Goal: Download file/media: Obtain a digital file from the website

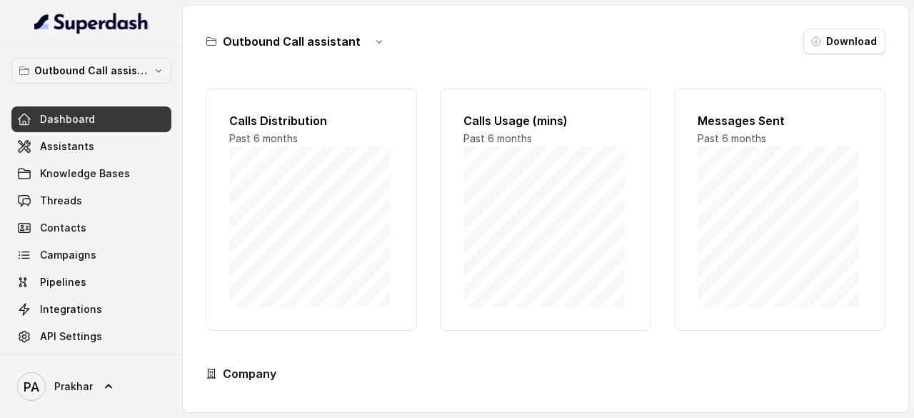
scroll to position [140, 0]
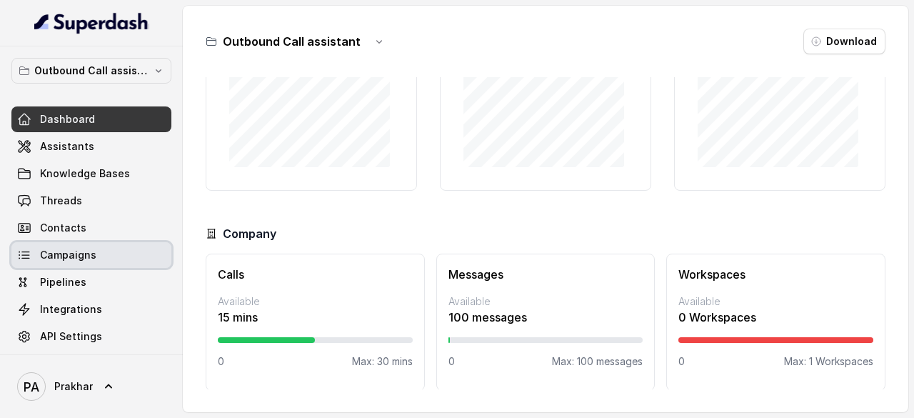
click at [84, 254] on span "Campaigns" at bounding box center [68, 255] width 56 height 14
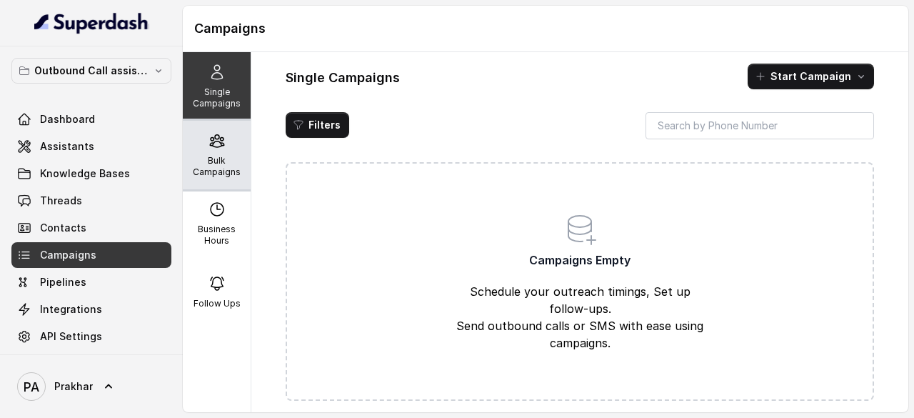
click at [216, 164] on p "Bulk Campaigns" at bounding box center [217, 166] width 56 height 23
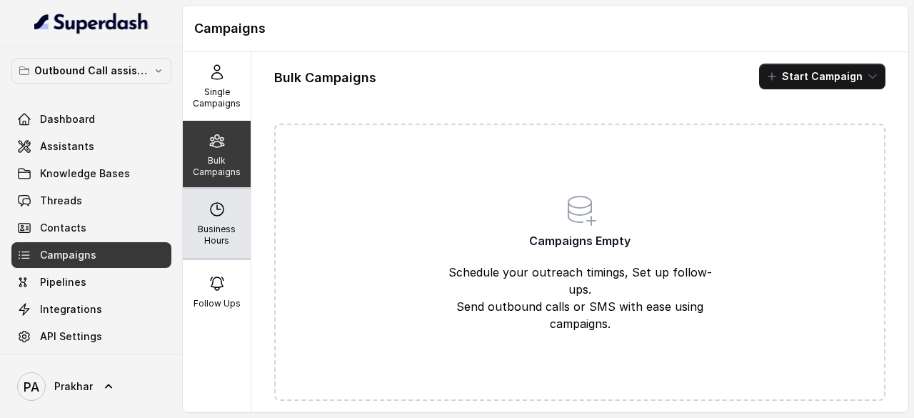
click at [187, 248] on div "Business Hours" at bounding box center [217, 223] width 68 height 69
select select "UTC"
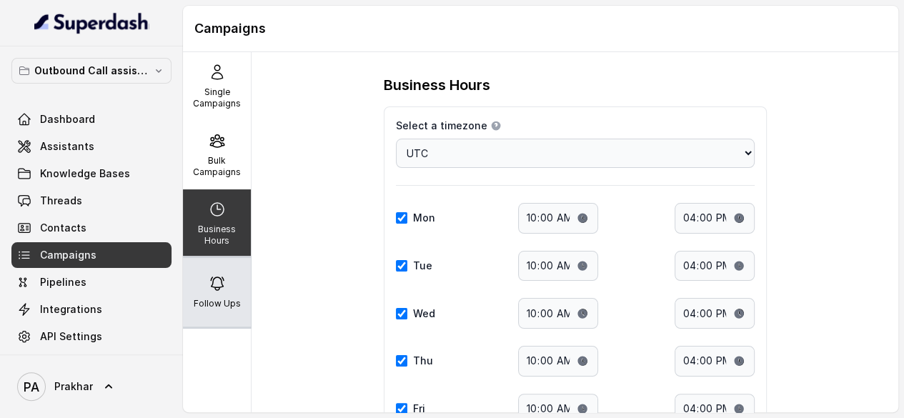
click at [188, 299] on div "Follow Ups" at bounding box center [217, 292] width 68 height 69
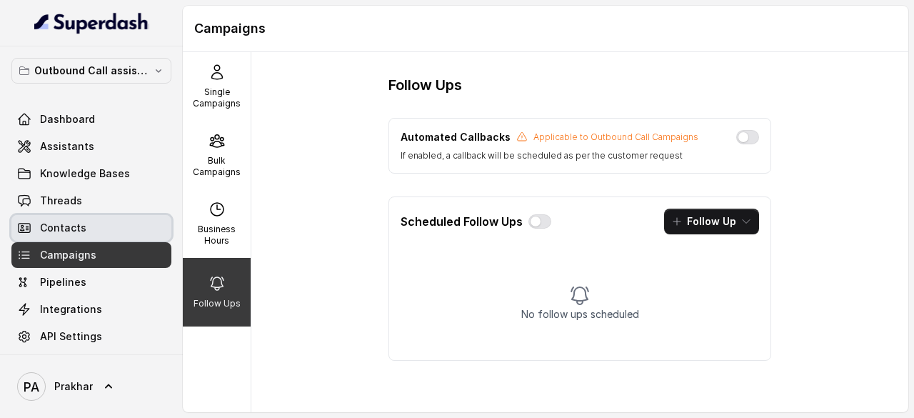
click at [91, 231] on link "Contacts" at bounding box center [91, 228] width 160 height 26
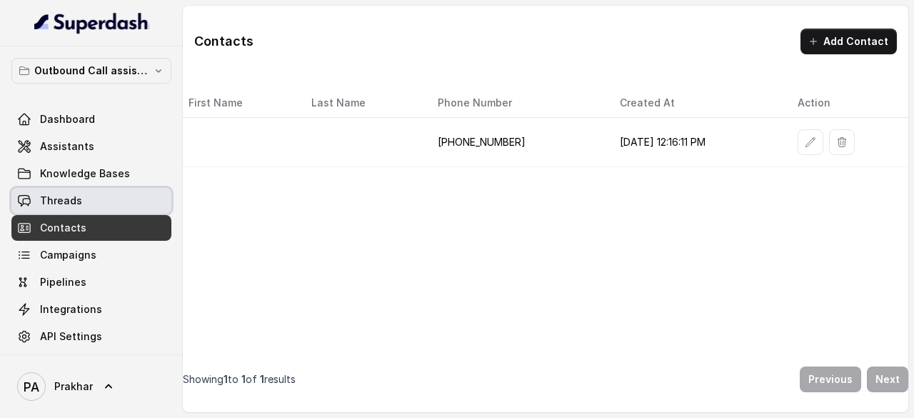
click at [89, 204] on link "Threads" at bounding box center [91, 201] width 160 height 26
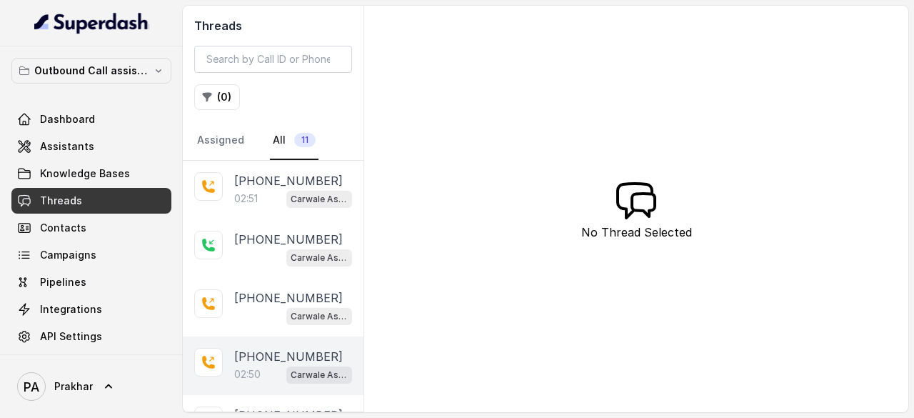
click at [239, 376] on p "02:50" at bounding box center [247, 374] width 26 height 14
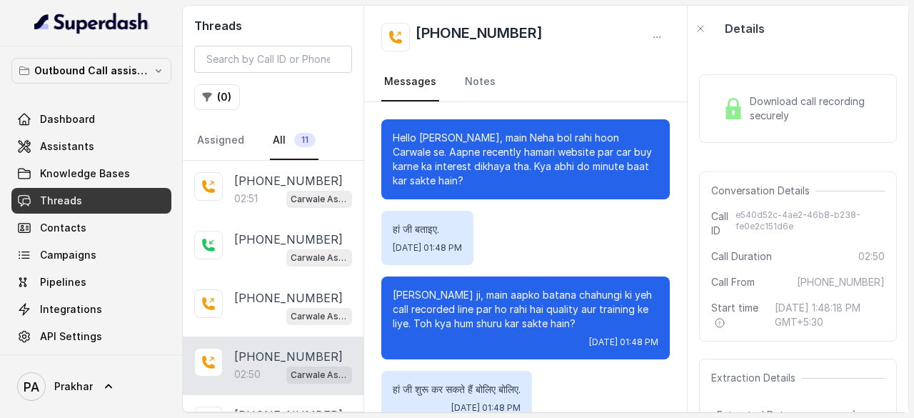
scroll to position [2147, 0]
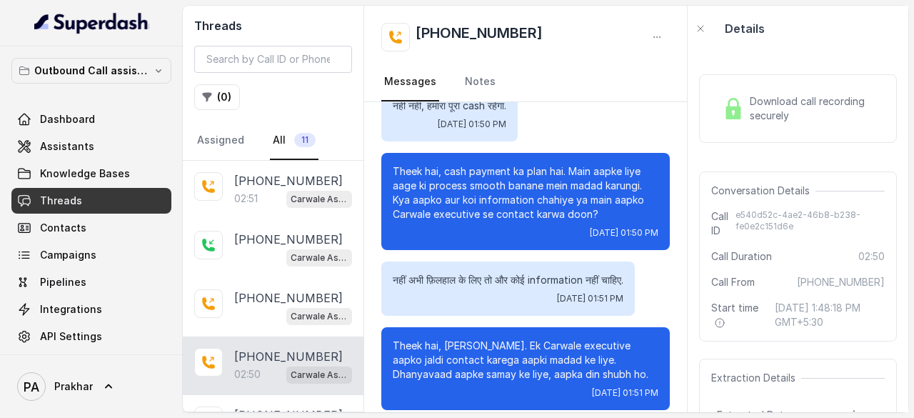
click at [777, 98] on span "Download call recording securely" at bounding box center [814, 108] width 129 height 29
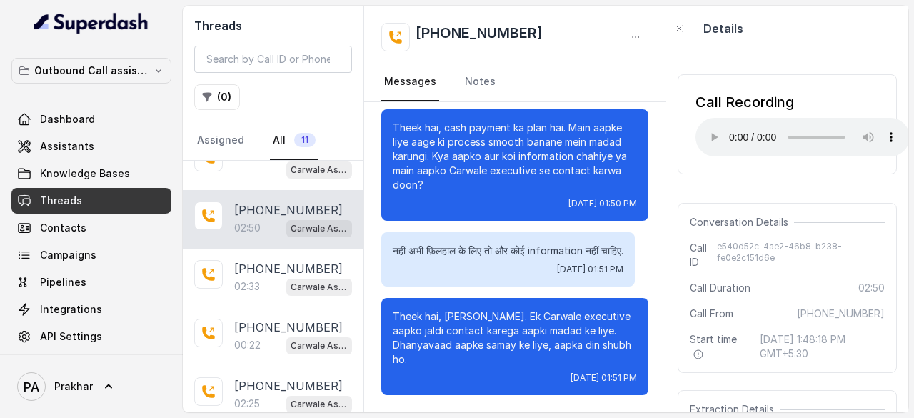
scroll to position [156, 0]
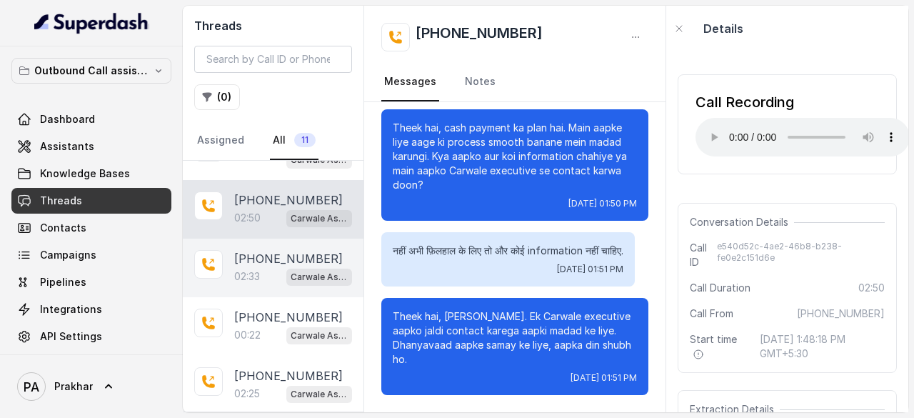
click at [236, 269] on p "02:33" at bounding box center [247, 276] width 26 height 14
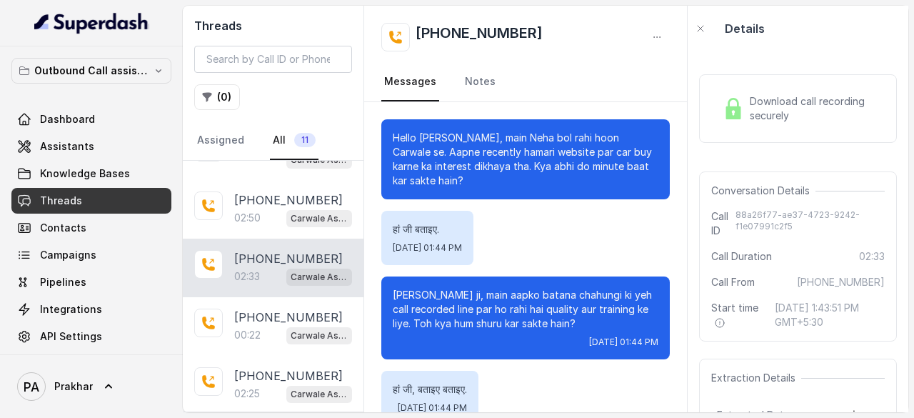
scroll to position [1715, 0]
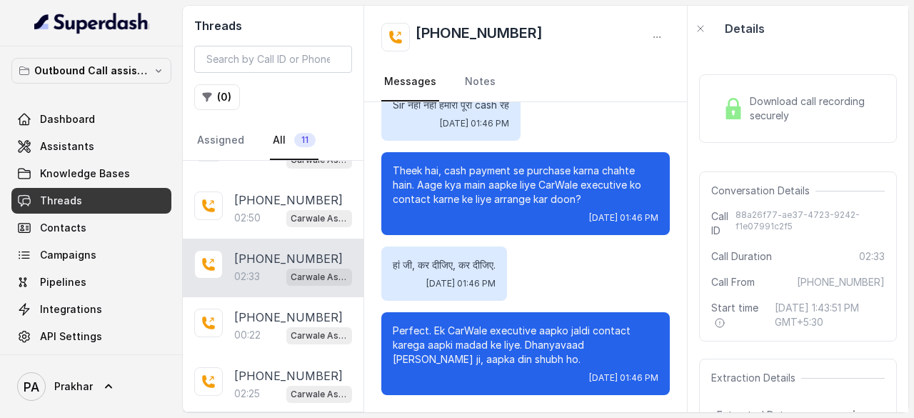
click at [757, 99] on span "Download call recording securely" at bounding box center [814, 108] width 129 height 29
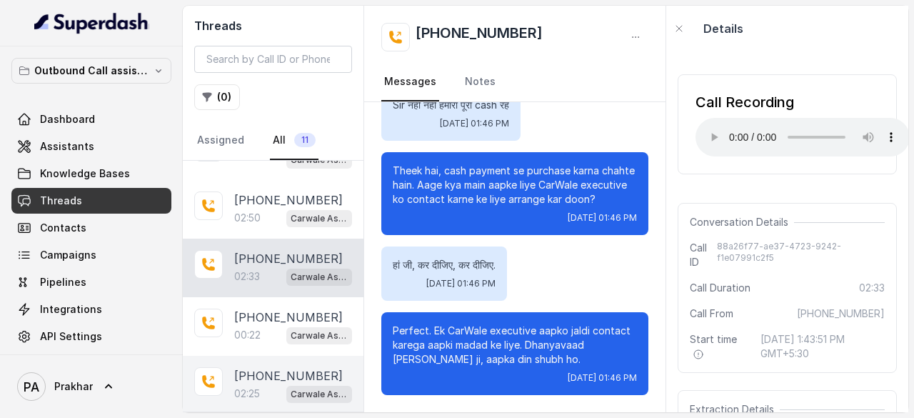
scroll to position [386, 0]
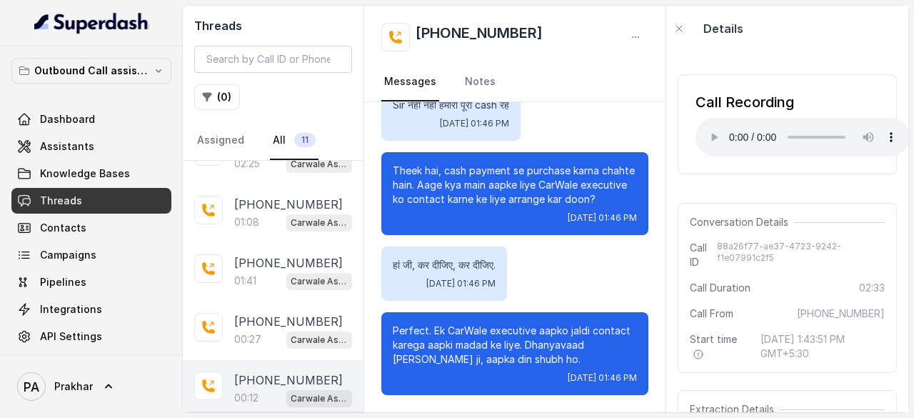
click at [259, 378] on p "[PHONE_NUMBER]" at bounding box center [288, 379] width 109 height 17
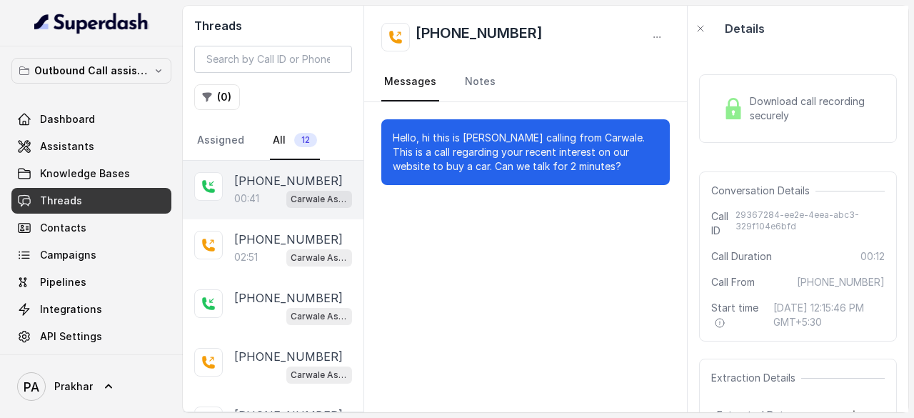
click at [259, 201] on p "00:41" at bounding box center [246, 198] width 25 height 14
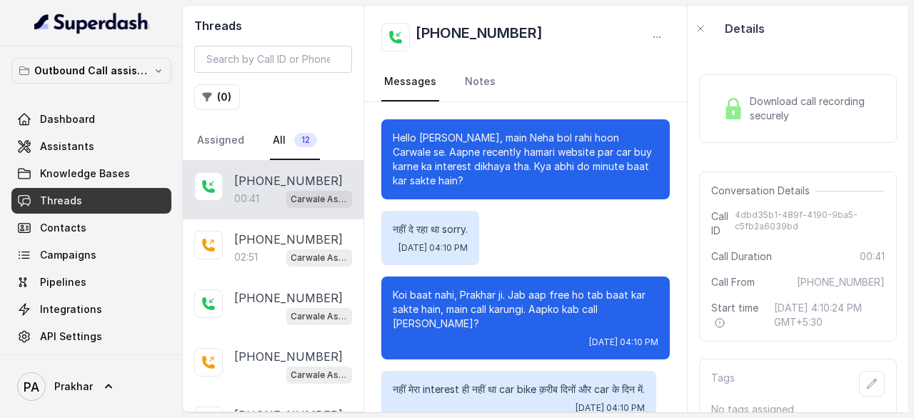
scroll to position [335, 0]
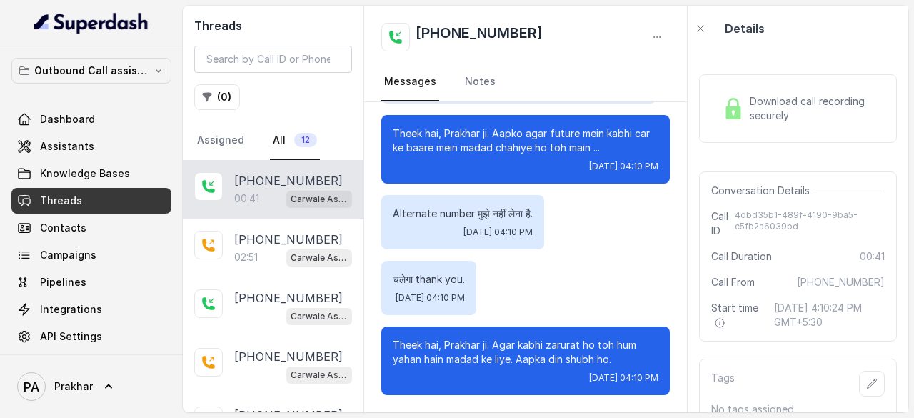
click at [812, 116] on span "Download call recording securely" at bounding box center [814, 108] width 129 height 29
